Goal: Task Accomplishment & Management: Use online tool/utility

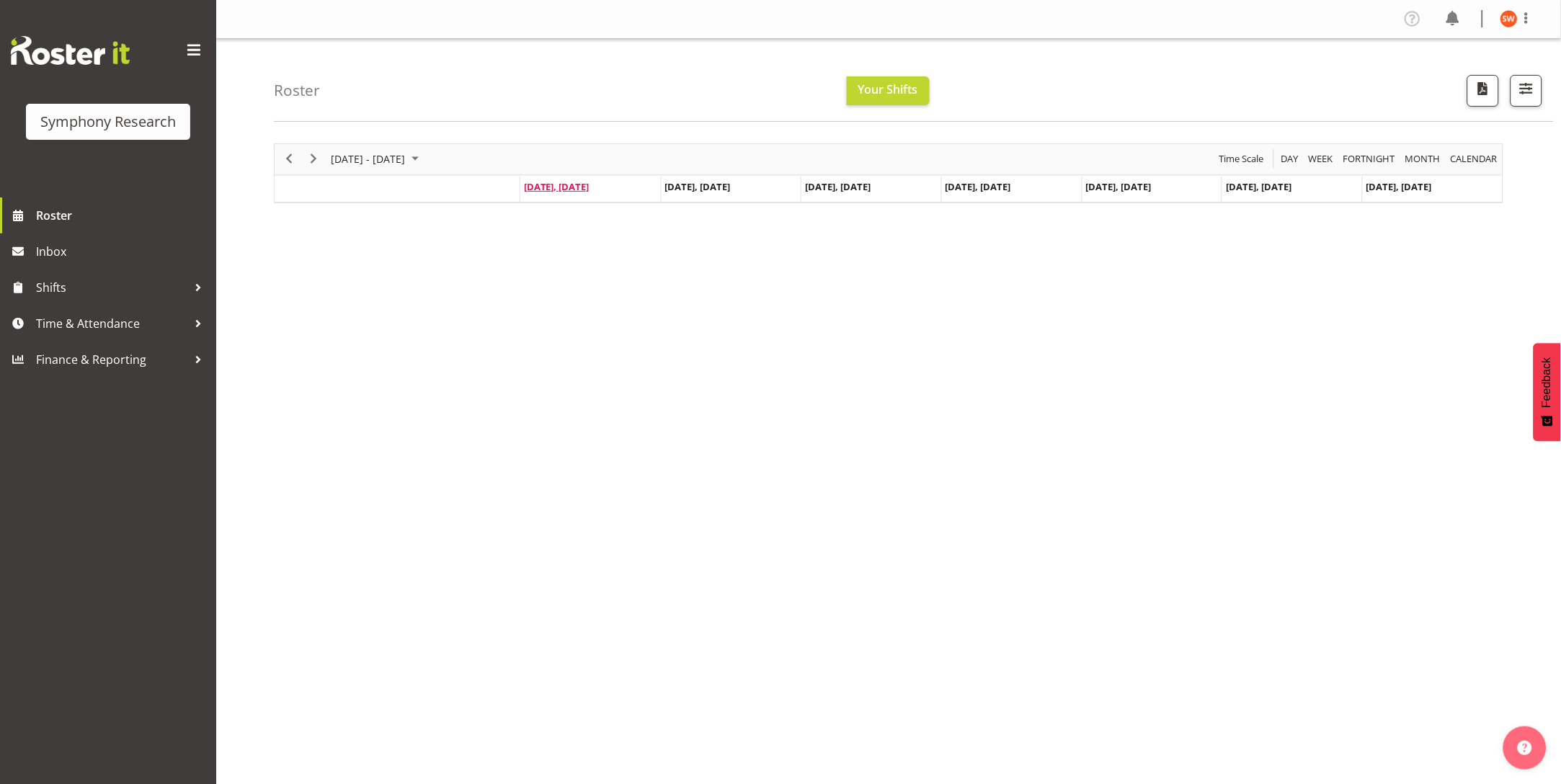
click at [559, 190] on span "[DATE], [DATE]" at bounding box center [556, 187] width 66 height 13
click at [109, 322] on span "Time & Attendance" at bounding box center [111, 323] width 151 height 22
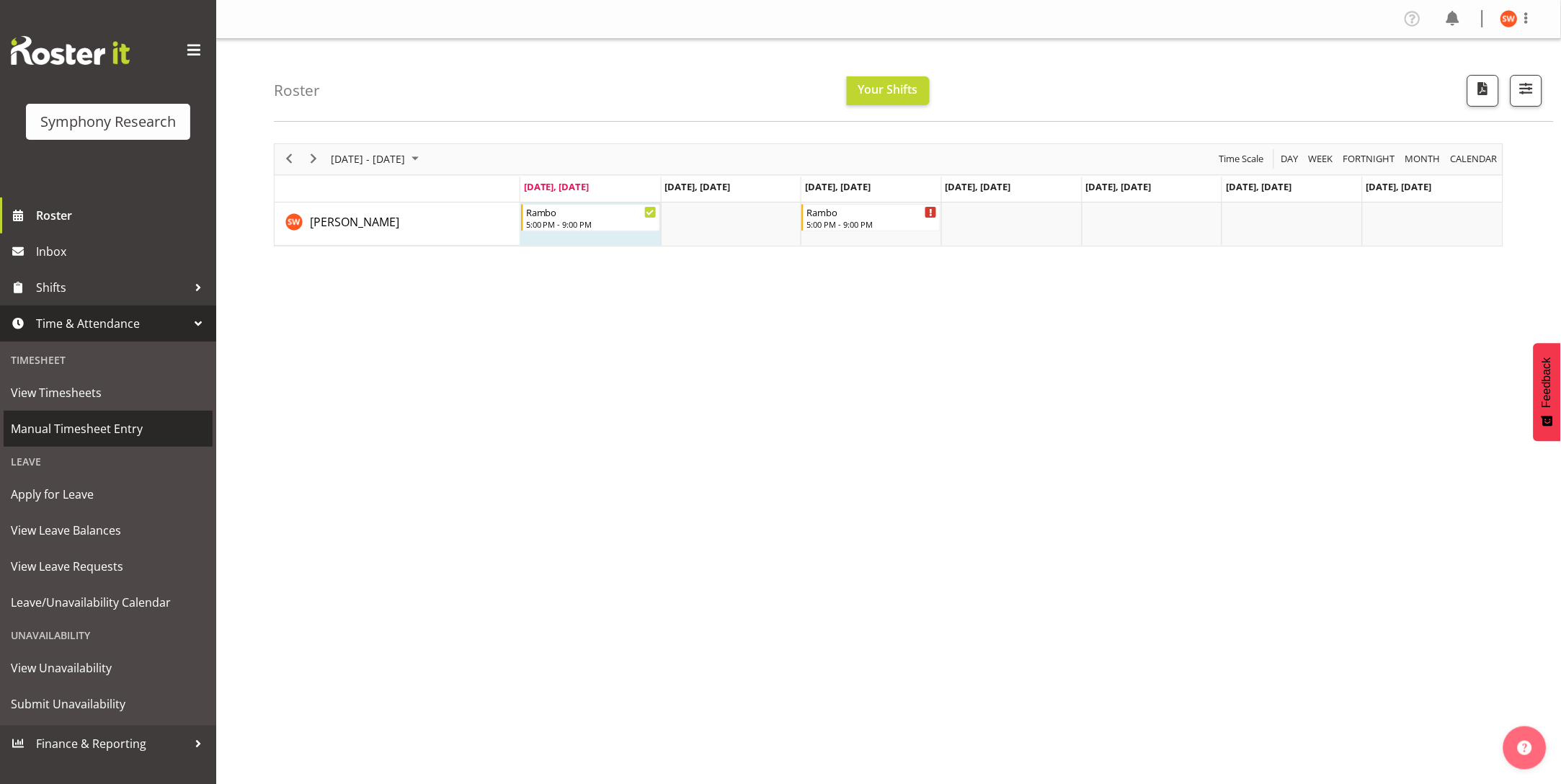
click at [91, 422] on span "Manual Timesheet Entry" at bounding box center [107, 428] width 195 height 22
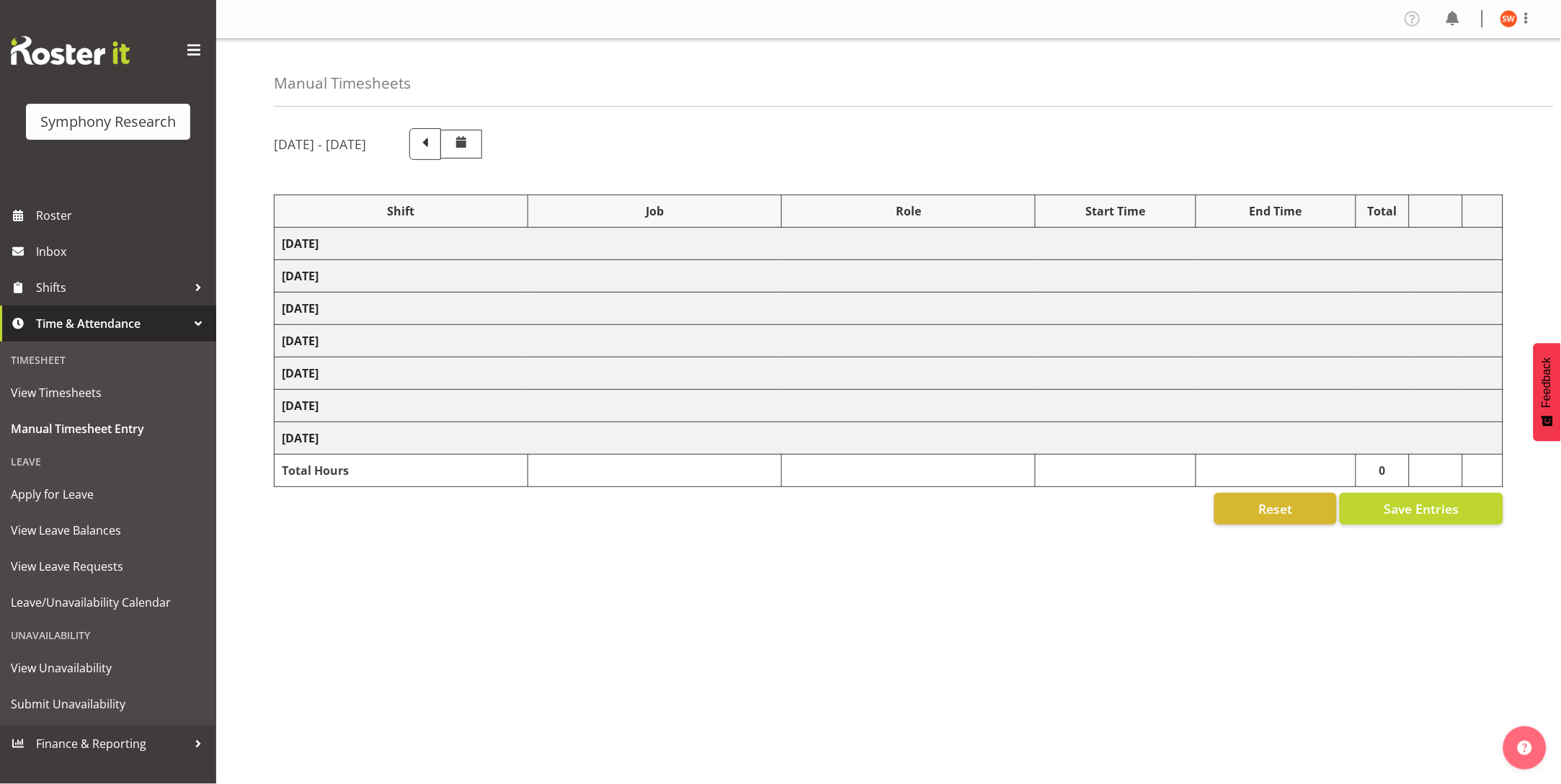
select select "2690"
select select "10732"
select select "47"
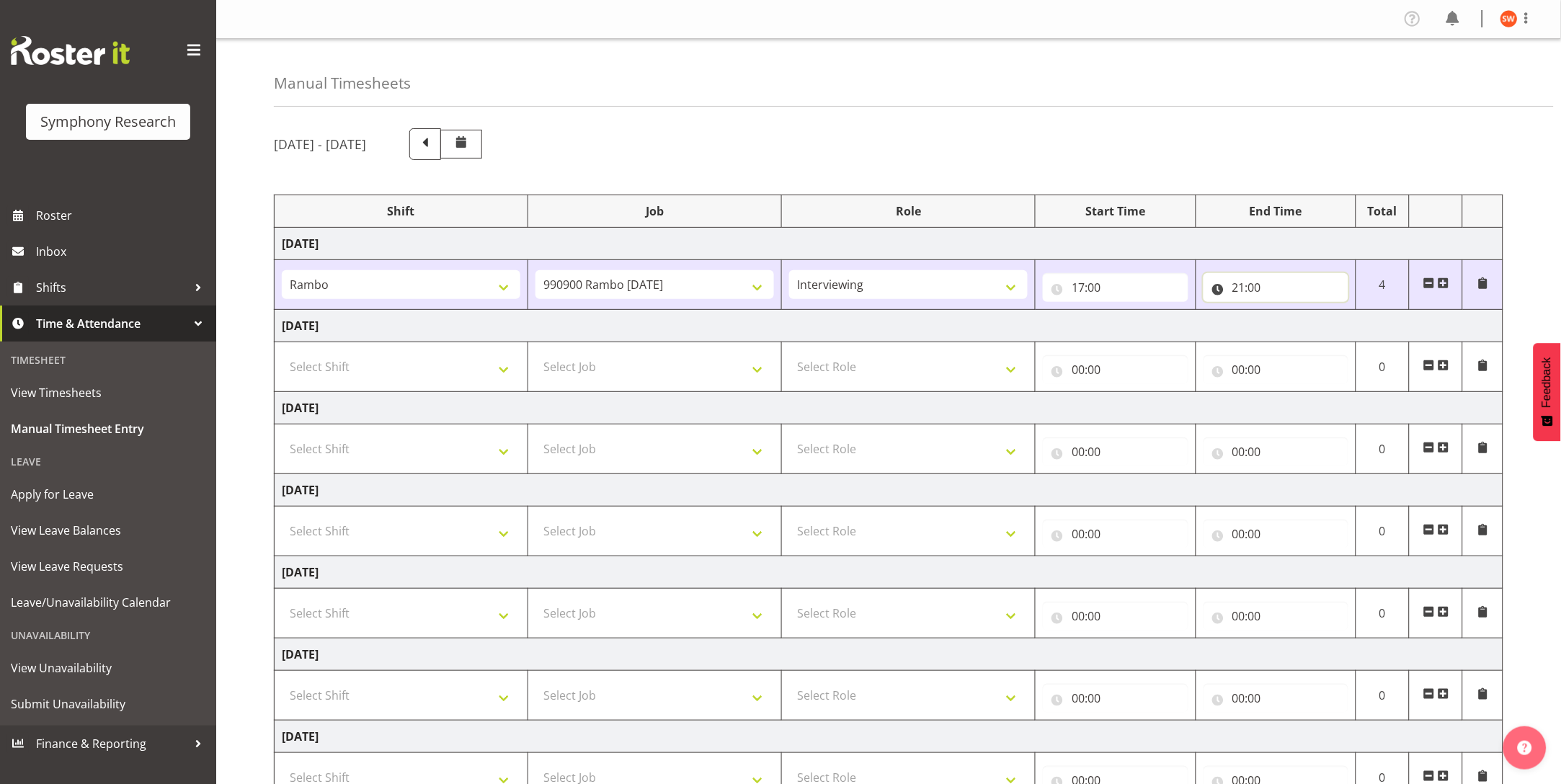
click at [1251, 291] on input "21:00" at bounding box center [1276, 288] width 145 height 28
click at [1345, 330] on select "00 01 02 03 04 05 06 07 08 09 10 11 12 13 14 15 16 17 18 19 20 21 22 23 24 25 2…" at bounding box center [1340, 325] width 32 height 28
select select "10"
click at [1324, 310] on select "00 01 02 03 04 05 06 07 08 09 10 11 12 13 14 15 16 17 18 19 20 21 22 23 24 25 2…" at bounding box center [1340, 325] width 32 height 28
type input "21:10"
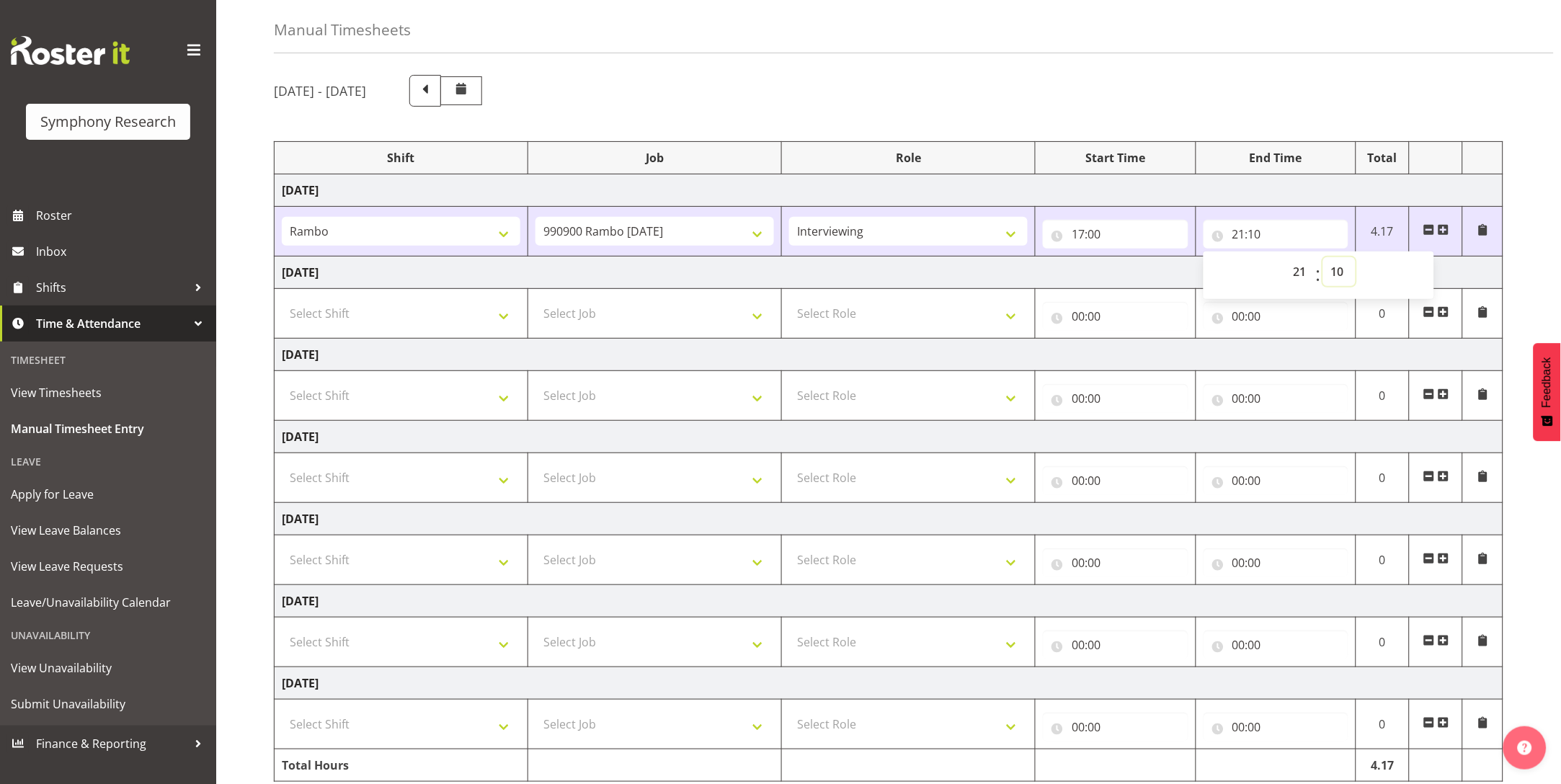
scroll to position [122, 0]
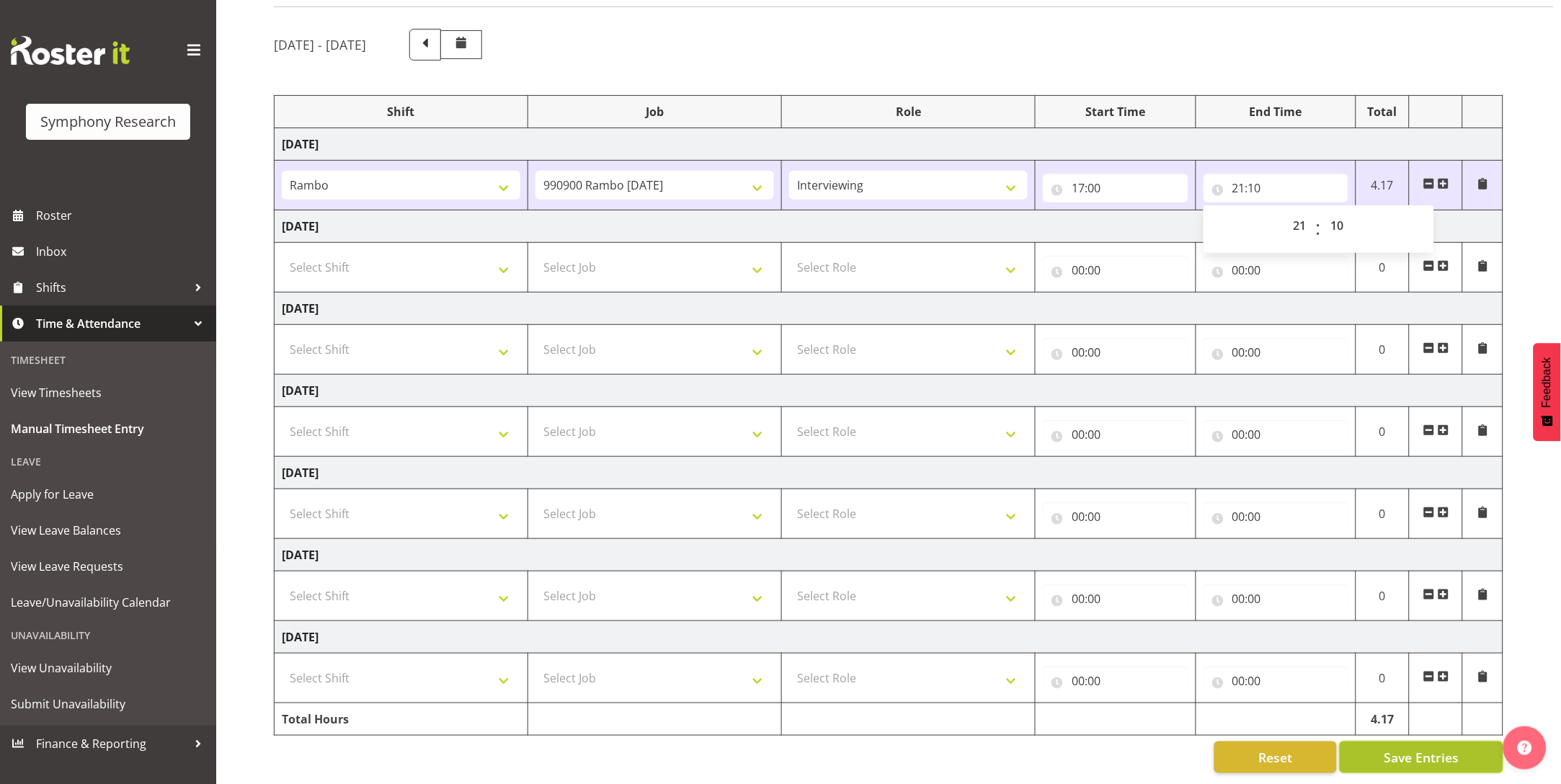
click at [1426, 748] on span "Save Entries" at bounding box center [1420, 757] width 75 height 19
click at [435, 34] on span at bounding box center [425, 44] width 19 height 19
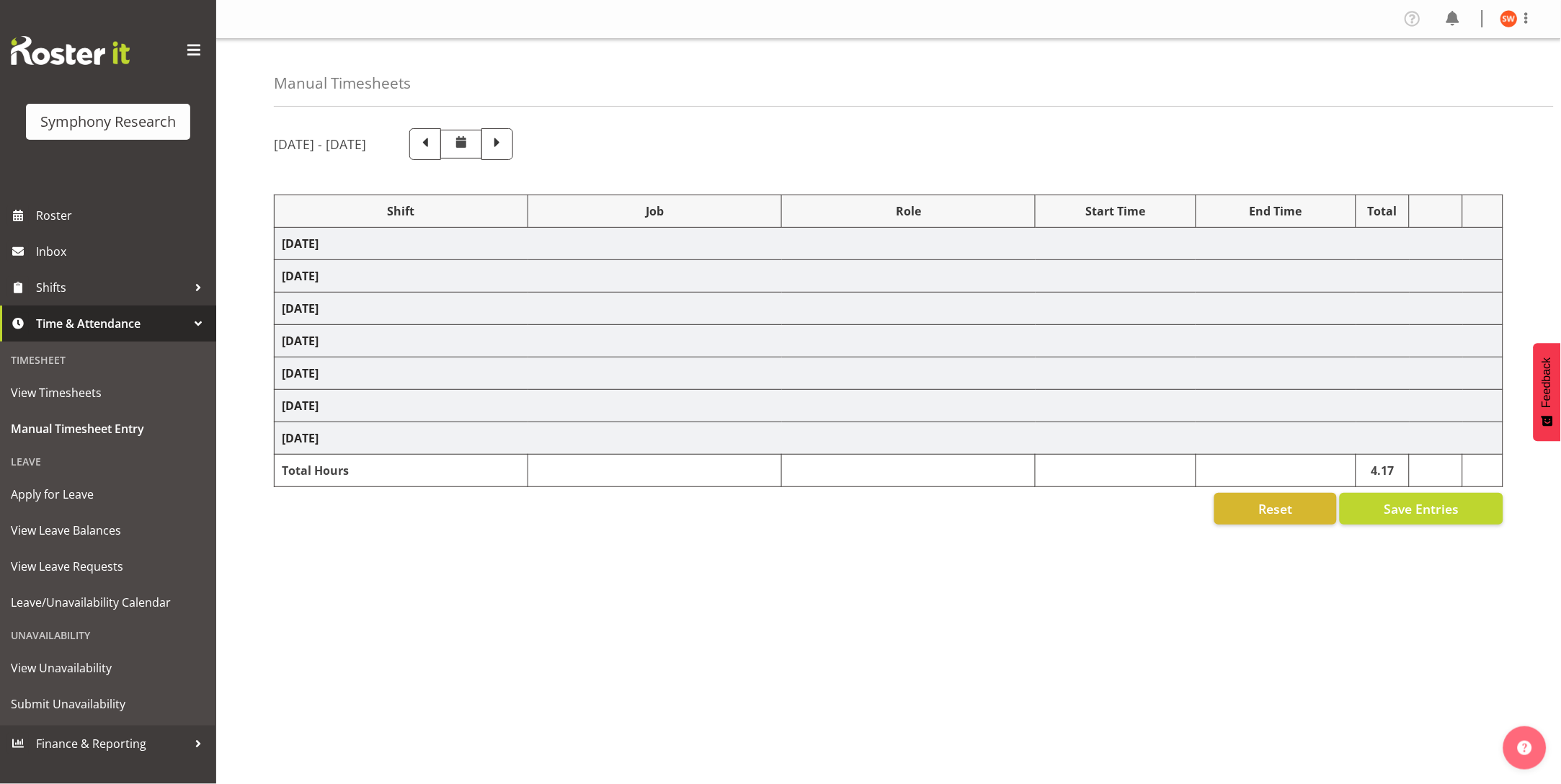
select select
select select "757"
select select
select select "10575"
select select "47"
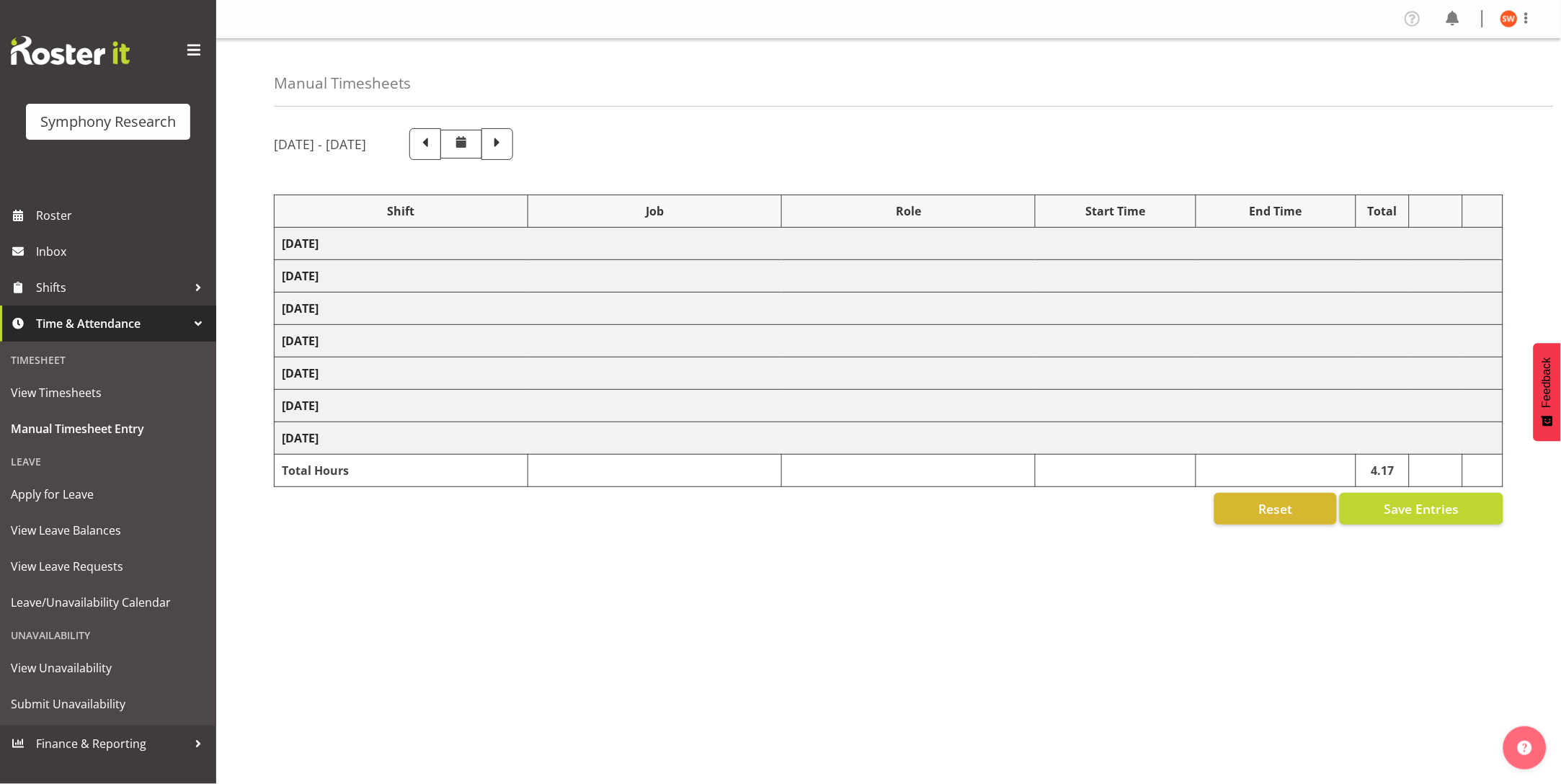
select select
select select "47"
select select
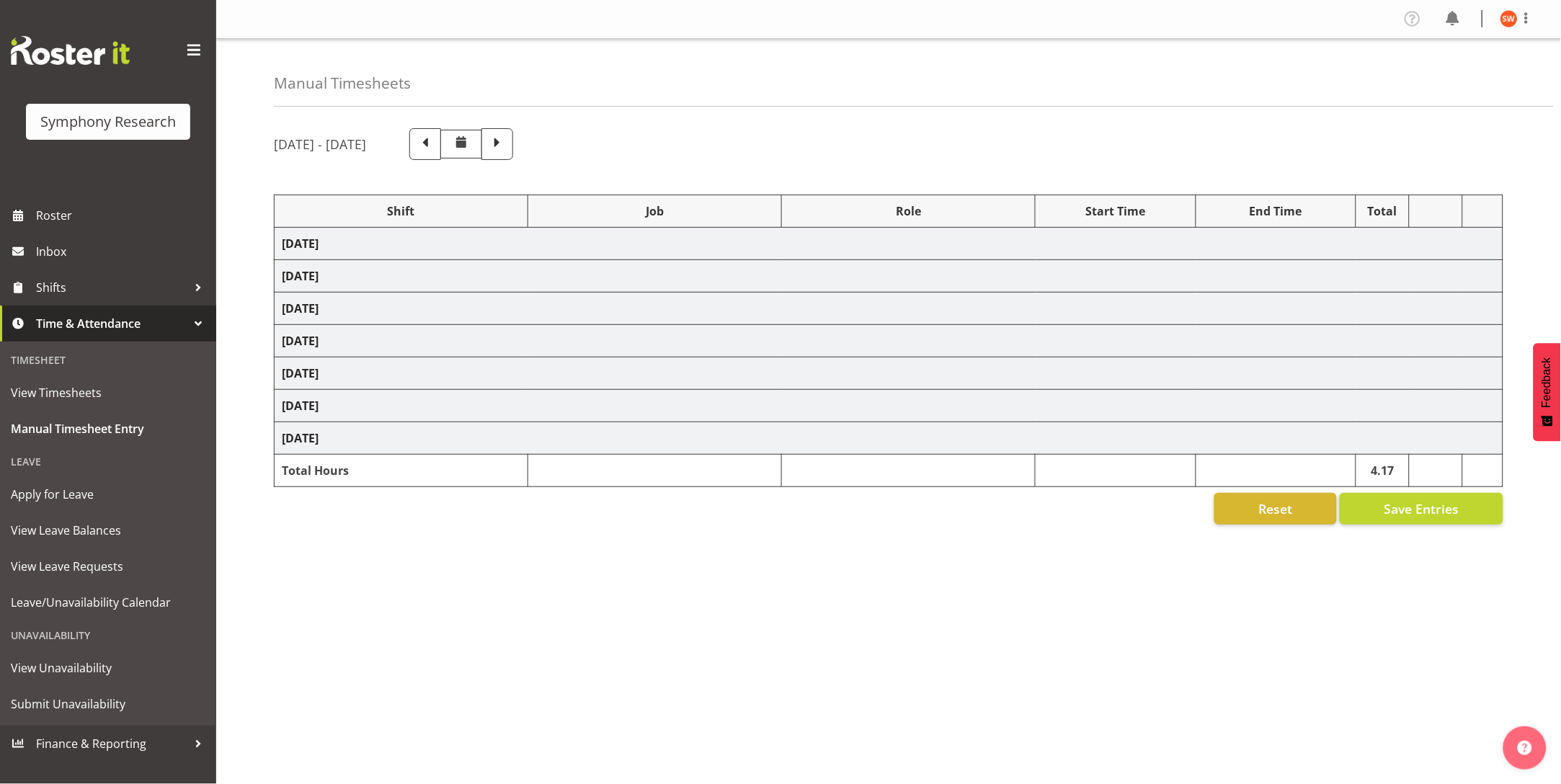
select select "47"
select select
select select "47"
select select "2690"
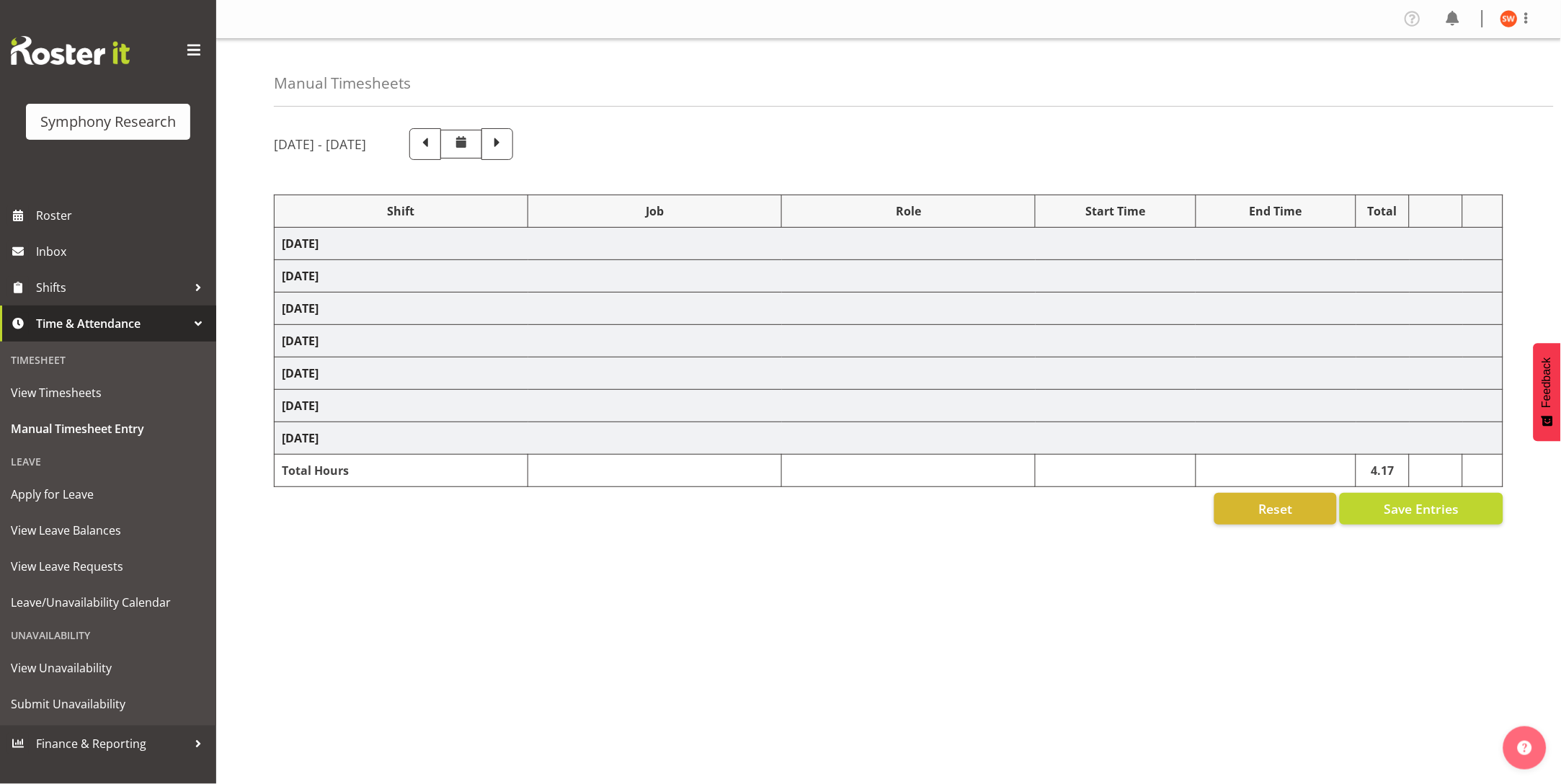
select select "757"
select select "48116"
select select "10575"
select select "47"
select select "43777"
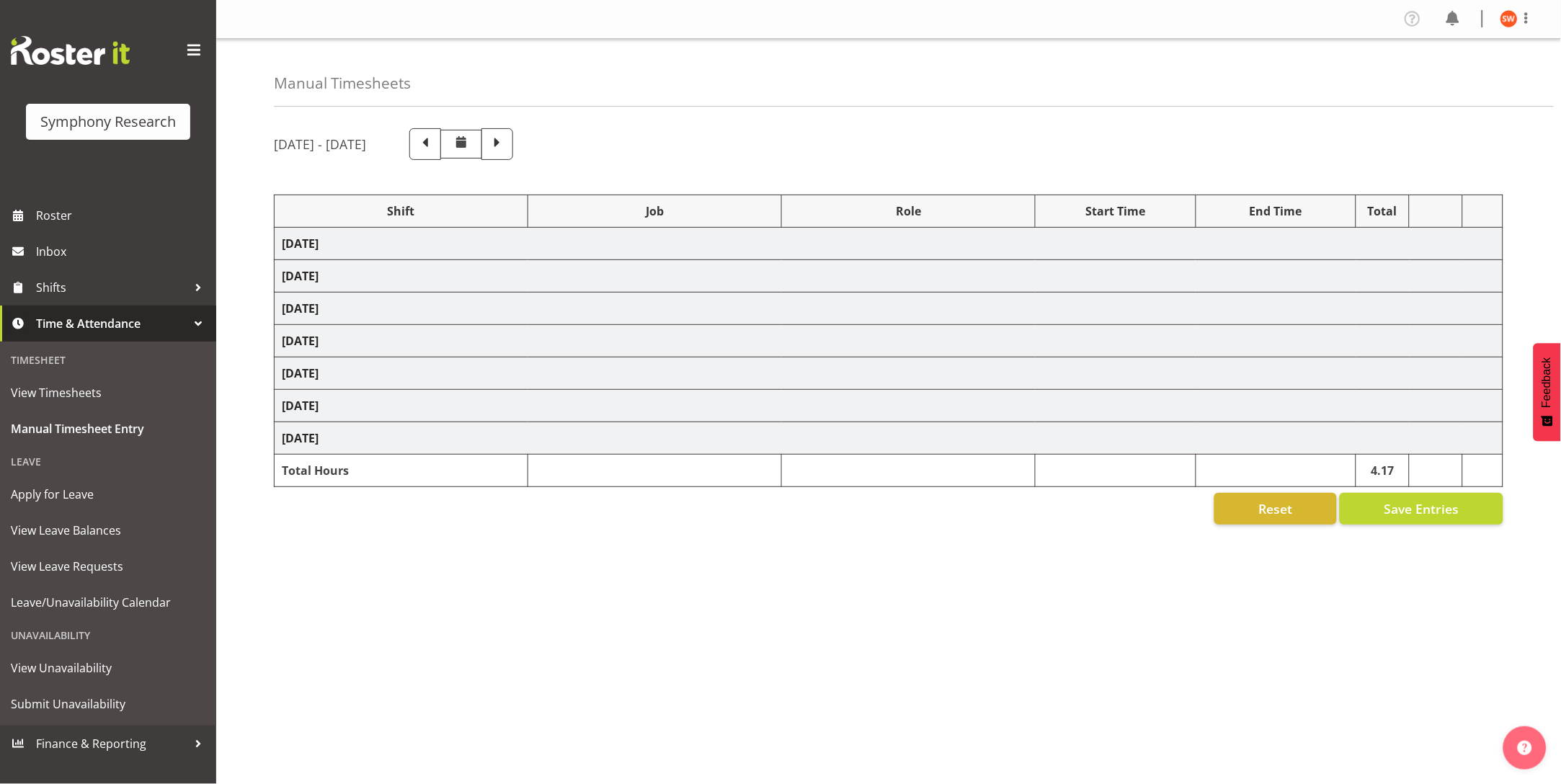
select select "10732"
select select "43777"
select select "10732"
select select "47"
